Goal: Book appointment/travel/reservation

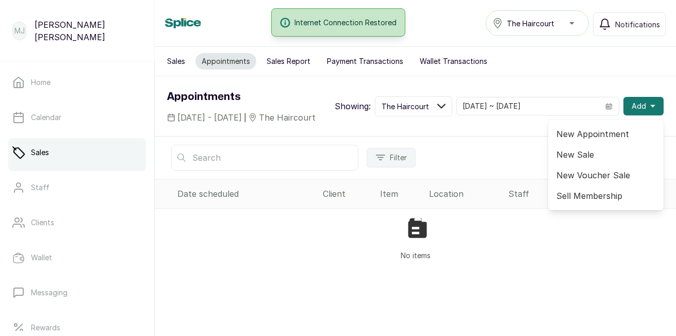
click at [568, 140] on span "New Appointment" at bounding box center [605, 134] width 99 height 12
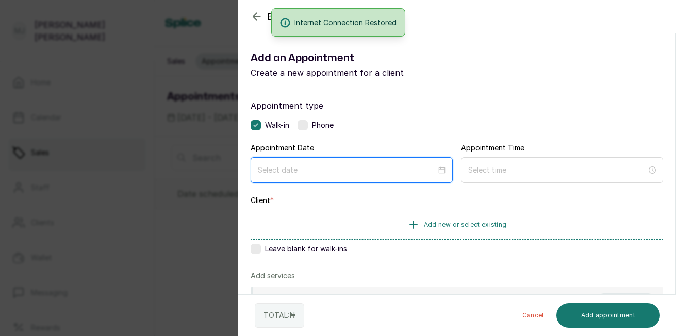
click at [360, 165] on input at bounding box center [347, 169] width 178 height 11
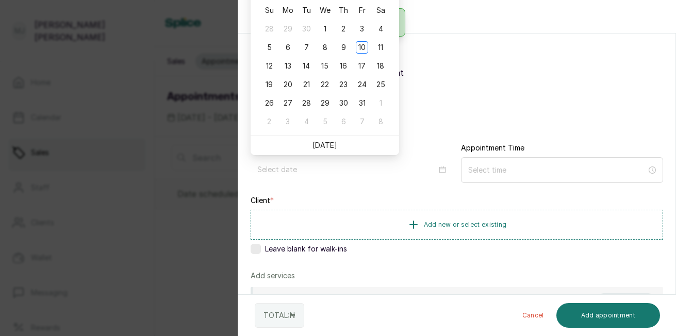
click at [331, 144] on link "[DATE]" at bounding box center [324, 145] width 25 height 9
type input "[DATE]"
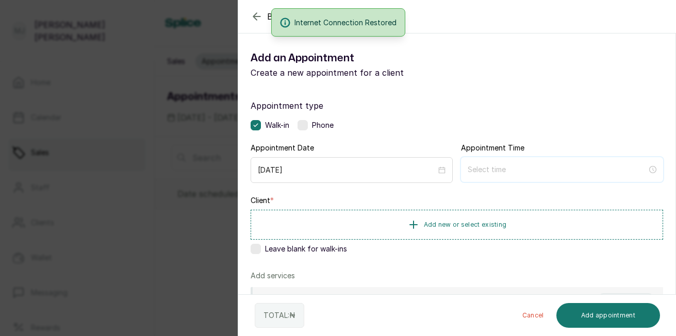
click at [481, 172] on input at bounding box center [556, 169] width 179 height 11
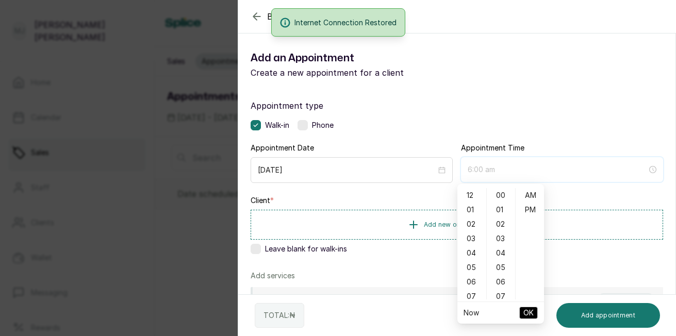
type input "7:00 am"
type input "2:00 am"
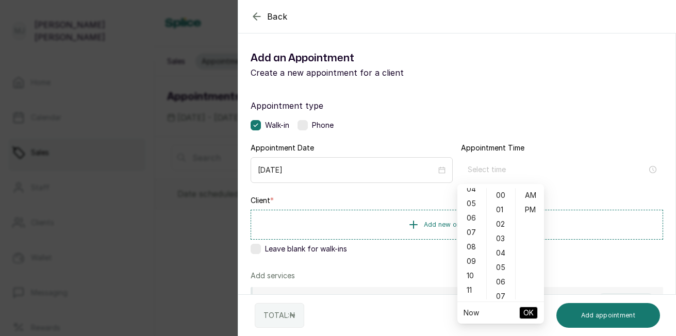
scroll to position [82, 0]
click at [470, 241] on div "09" at bounding box center [471, 243] width 25 height 14
click at [513, 300] on div "12 01 02 03 04 05 06 07 08 09 10 11 00 01 02 03 04 05 06 07 08 09 10 11 12 13 1…" at bounding box center [500, 243] width 87 height 115
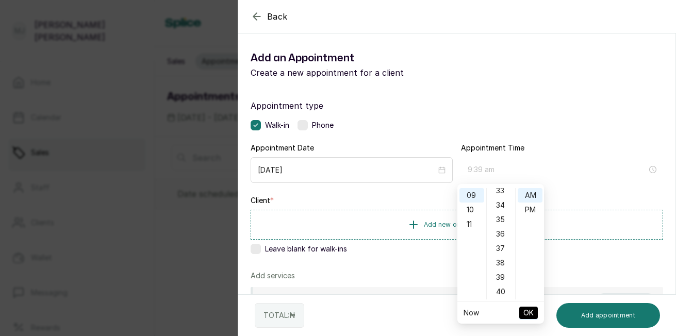
click at [506, 271] on div "39" at bounding box center [501, 277] width 25 height 14
type input "9:39 am"
click at [525, 310] on span "OK" at bounding box center [528, 313] width 10 height 20
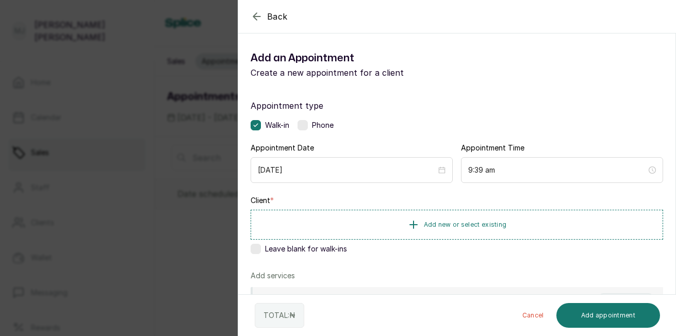
click at [470, 233] on button "Add new or select existing" at bounding box center [456, 225] width 412 height 30
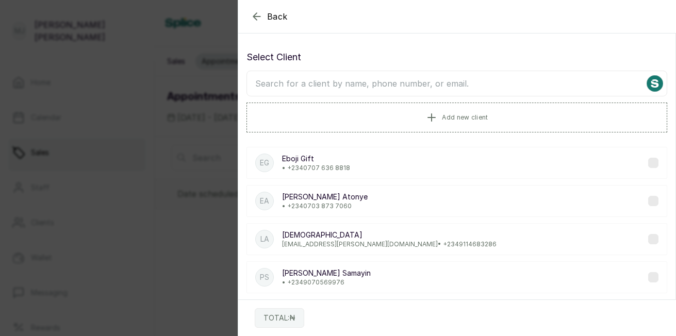
click at [445, 86] on input "text" at bounding box center [456, 84] width 421 height 26
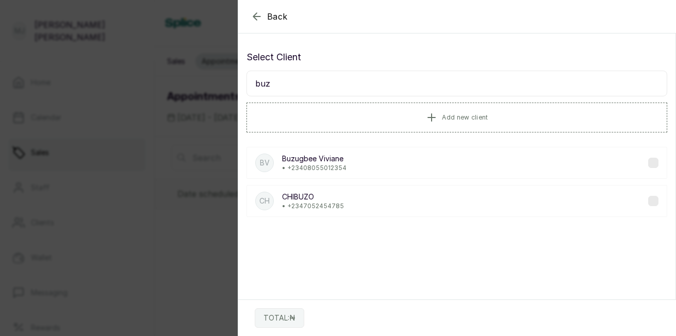
type input "buz"
click at [379, 165] on div "BV Buzugbee Viviane • [PHONE_NUMBER]" at bounding box center [456, 163] width 421 height 32
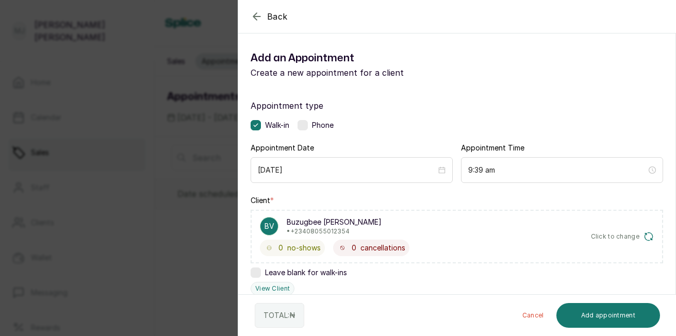
scroll to position [247, 0]
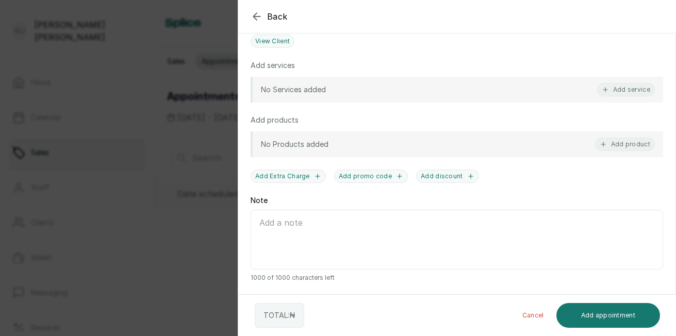
click at [633, 95] on button "Add service" at bounding box center [626, 89] width 58 height 13
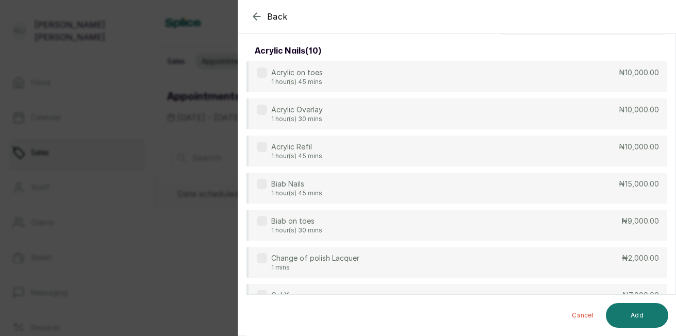
scroll to position [0, 0]
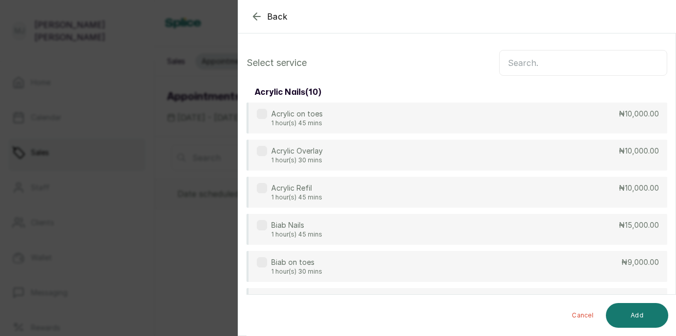
click at [537, 71] on input "text" at bounding box center [583, 63] width 168 height 26
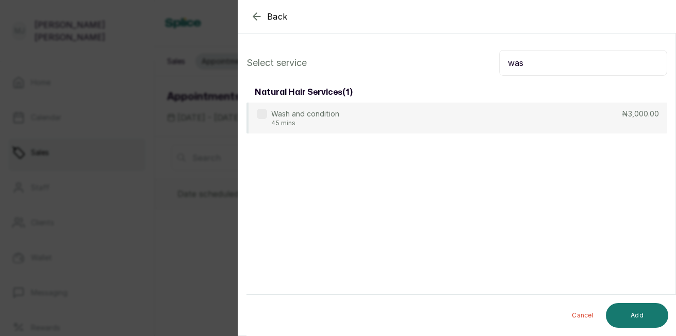
type input "was"
click at [491, 123] on div "Wash and condition 45 mins ₦3,000.00" at bounding box center [456, 118] width 421 height 31
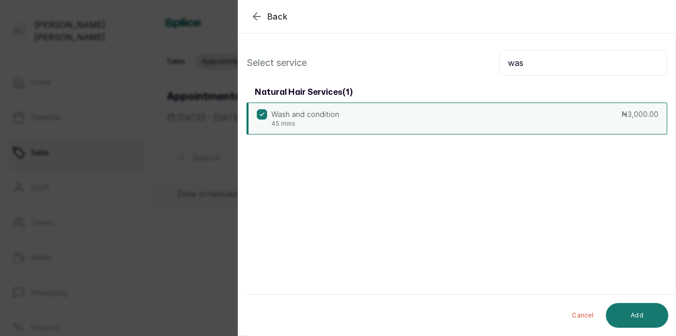
click at [644, 316] on button "Add" at bounding box center [637, 315] width 62 height 25
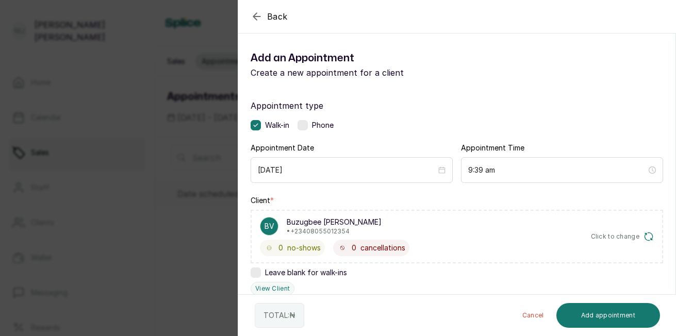
scroll to position [282, 0]
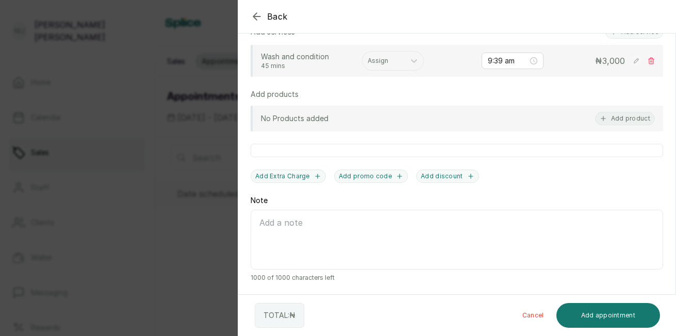
click at [403, 66] on div "Assign" at bounding box center [383, 60] width 42 height 13
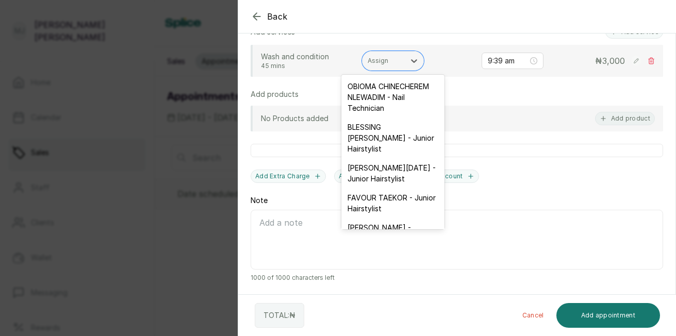
click at [406, 216] on div "FAVOUR TAEKOR - Junior Hairstylist" at bounding box center [392, 203] width 103 height 30
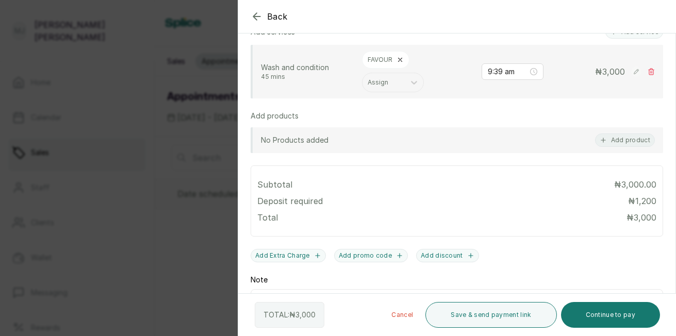
click at [632, 38] on div at bounding box center [573, 42] width 206 height 52
click at [630, 32] on div at bounding box center [573, 42] width 206 height 52
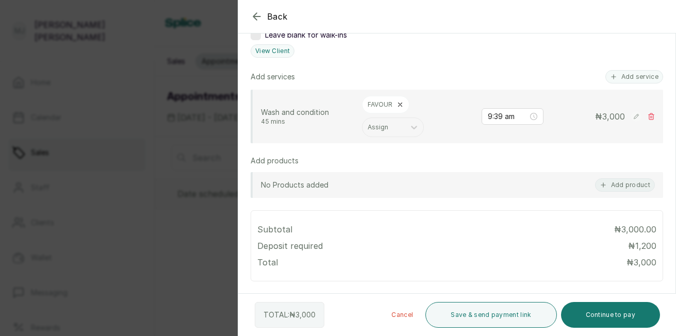
scroll to position [219, 0]
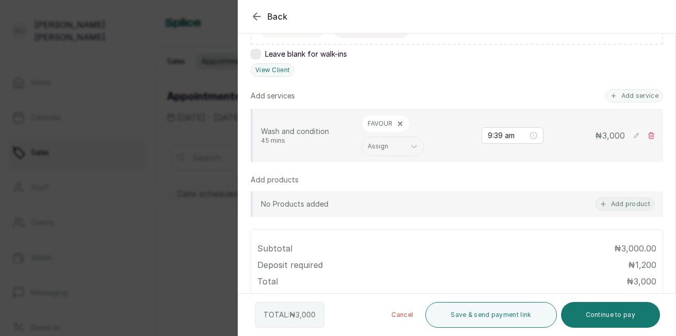
click at [617, 91] on button "Add service" at bounding box center [634, 95] width 58 height 13
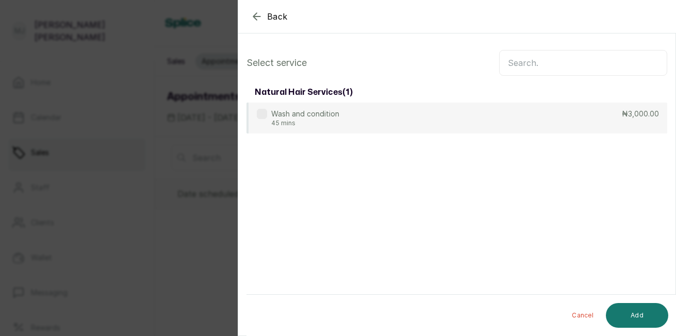
scroll to position [0, 0]
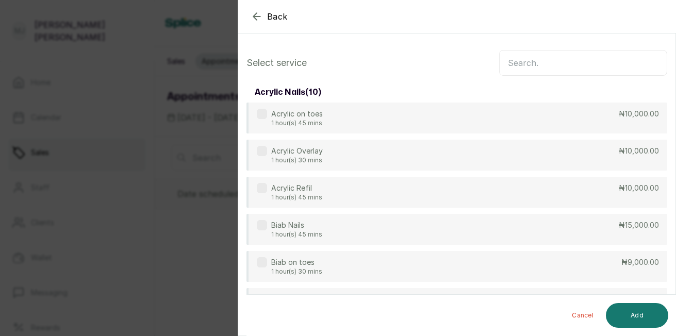
click at [589, 58] on input "text" at bounding box center [583, 63] width 168 height 26
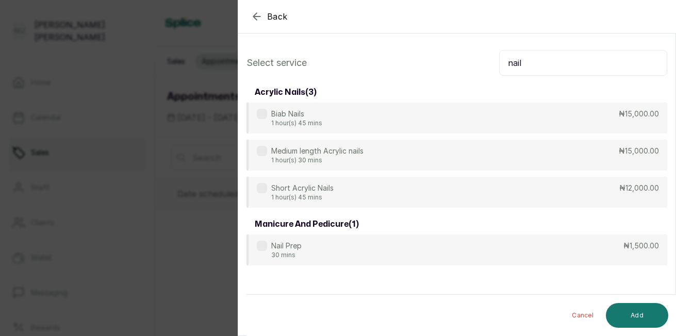
type input "nail"
click at [445, 261] on div "Nail Prep 30 mins ₦1,500.00" at bounding box center [456, 250] width 421 height 31
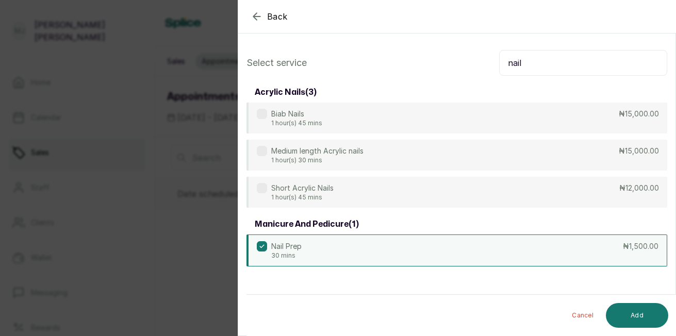
click at [629, 315] on button "Add" at bounding box center [637, 315] width 62 height 25
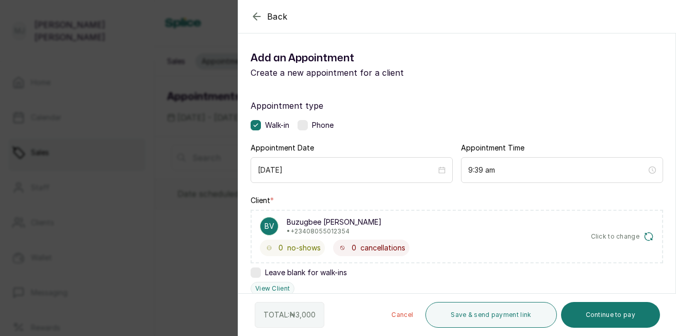
scroll to position [293, 0]
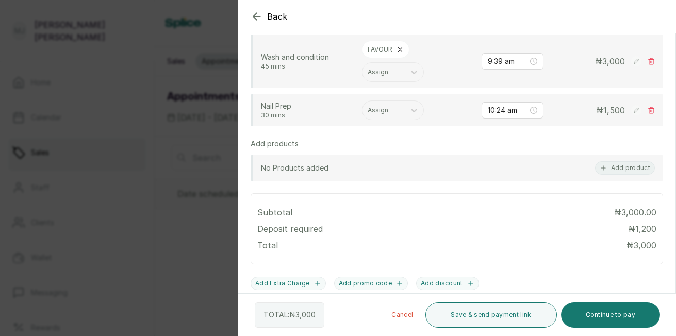
click at [395, 121] on div "Nail Prep 30 mins Assign 10:24 am ₦ 1,500" at bounding box center [456, 110] width 412 height 32
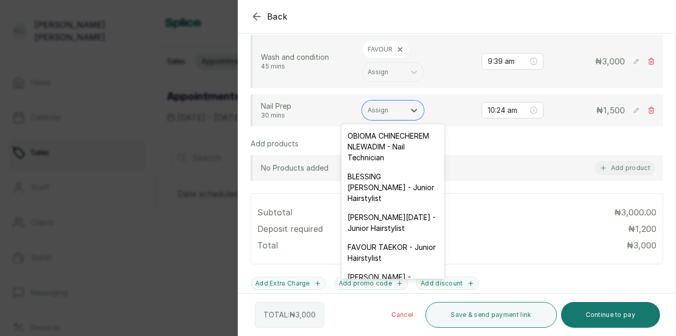
click at [391, 116] on div "Assign" at bounding box center [383, 110] width 42 height 13
click at [381, 140] on div "OBIOMA CHINECHEREM NLEWADIM - Nail Technician" at bounding box center [392, 146] width 103 height 41
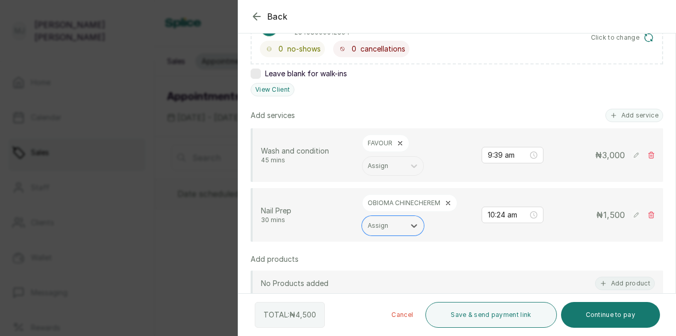
scroll to position [198, 0]
click at [623, 117] on button "Add service" at bounding box center [634, 115] width 58 height 13
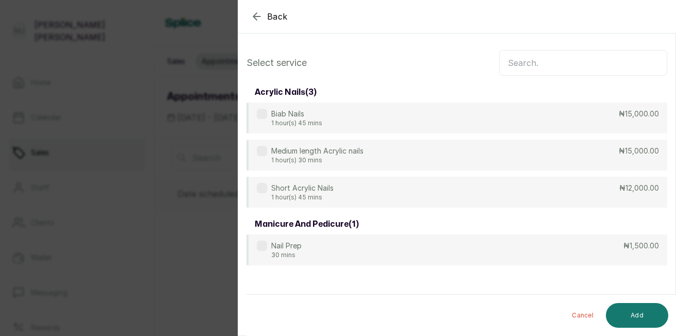
scroll to position [0, 0]
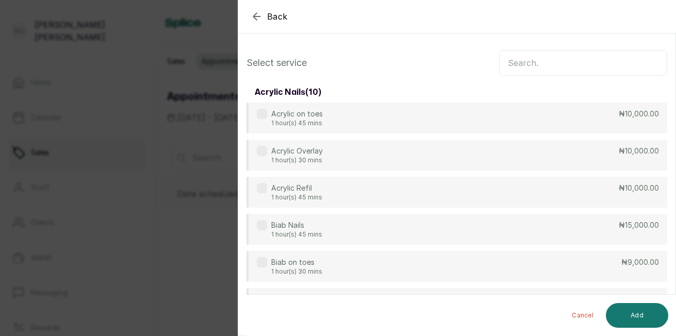
click at [558, 68] on input "text" at bounding box center [583, 63] width 168 height 26
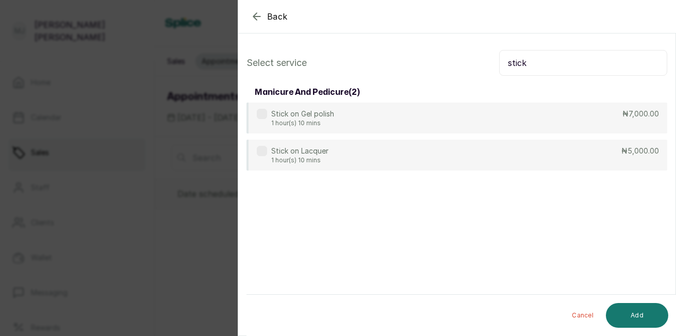
type input "stick"
click at [509, 153] on div "Stick on Lacquer 1 hour(s) 10 mins ₦5,000.00" at bounding box center [456, 155] width 421 height 31
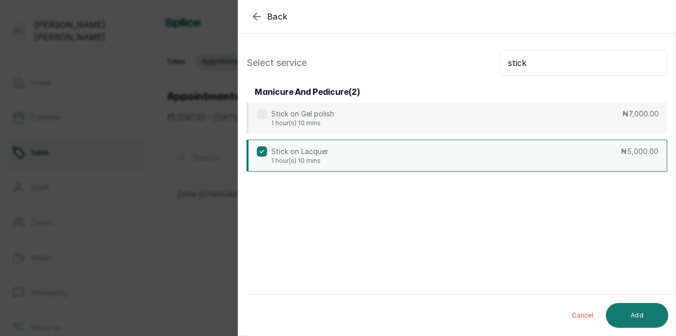
click at [627, 312] on button "Add" at bounding box center [637, 315] width 62 height 25
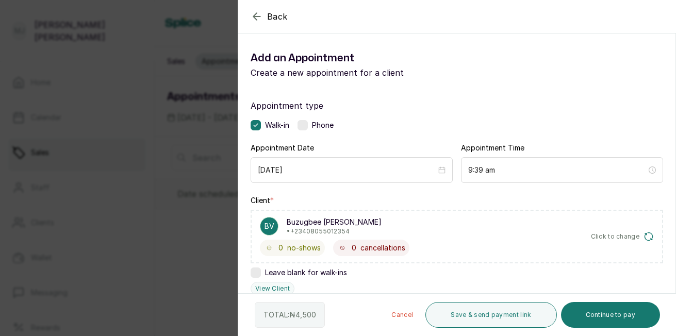
scroll to position [293, 0]
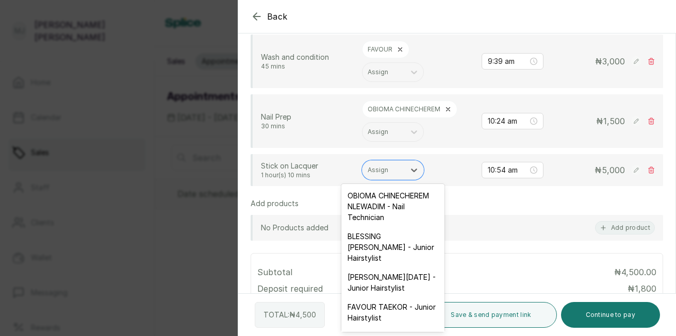
click at [408, 163] on div at bounding box center [414, 170] width 19 height 19
click at [383, 204] on div "OBIOMA CHINECHEREM NLEWADIM - Nail Technician" at bounding box center [392, 206] width 103 height 41
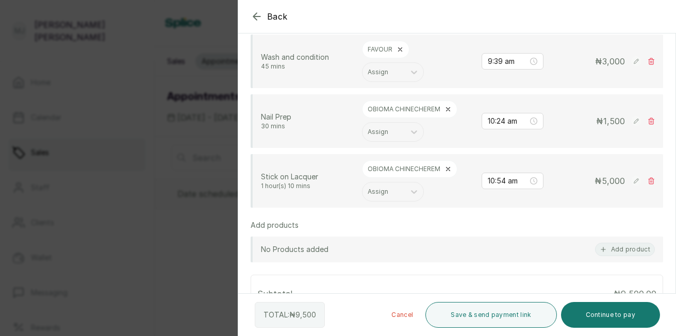
click at [604, 315] on button "Continue to pay" at bounding box center [610, 315] width 99 height 26
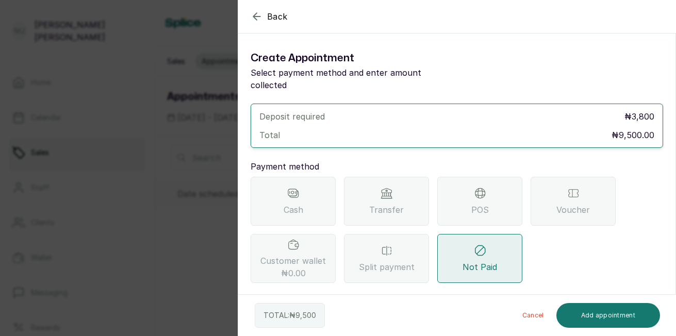
click at [477, 204] on span "POS" at bounding box center [480, 210] width 18 height 12
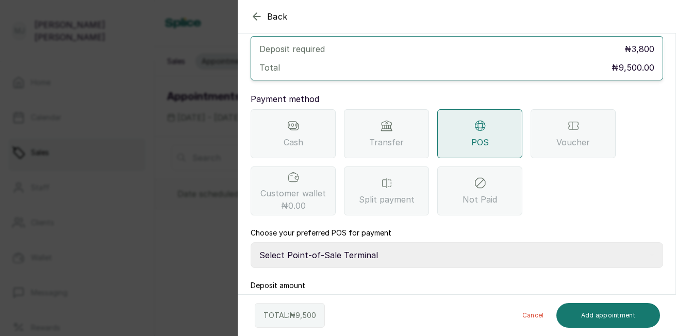
scroll to position [92, 0]
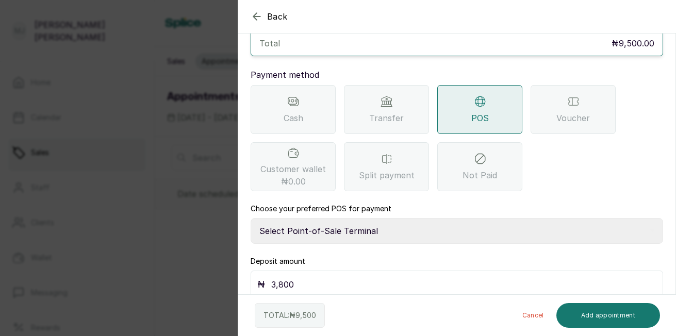
click at [353, 277] on input "3,800" at bounding box center [463, 284] width 385 height 14
type input "3"
type input "9,500"
click at [344, 218] on select "Select Point-of-Sale Terminal The Hair Court Guaranty Trust Bank" at bounding box center [456, 231] width 412 height 26
select select "f9371ff8-f9a2-447e-832c-3d3c1d3d3b1b"
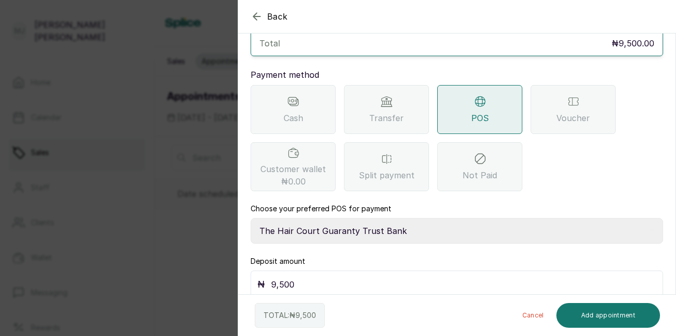
click at [250, 218] on select "Select Point-of-Sale Terminal The Hair Court Guaranty Trust Bank" at bounding box center [456, 231] width 412 height 26
click at [599, 315] on button "Add appointment" at bounding box center [608, 315] width 104 height 25
